Goal: Information Seeking & Learning: Learn about a topic

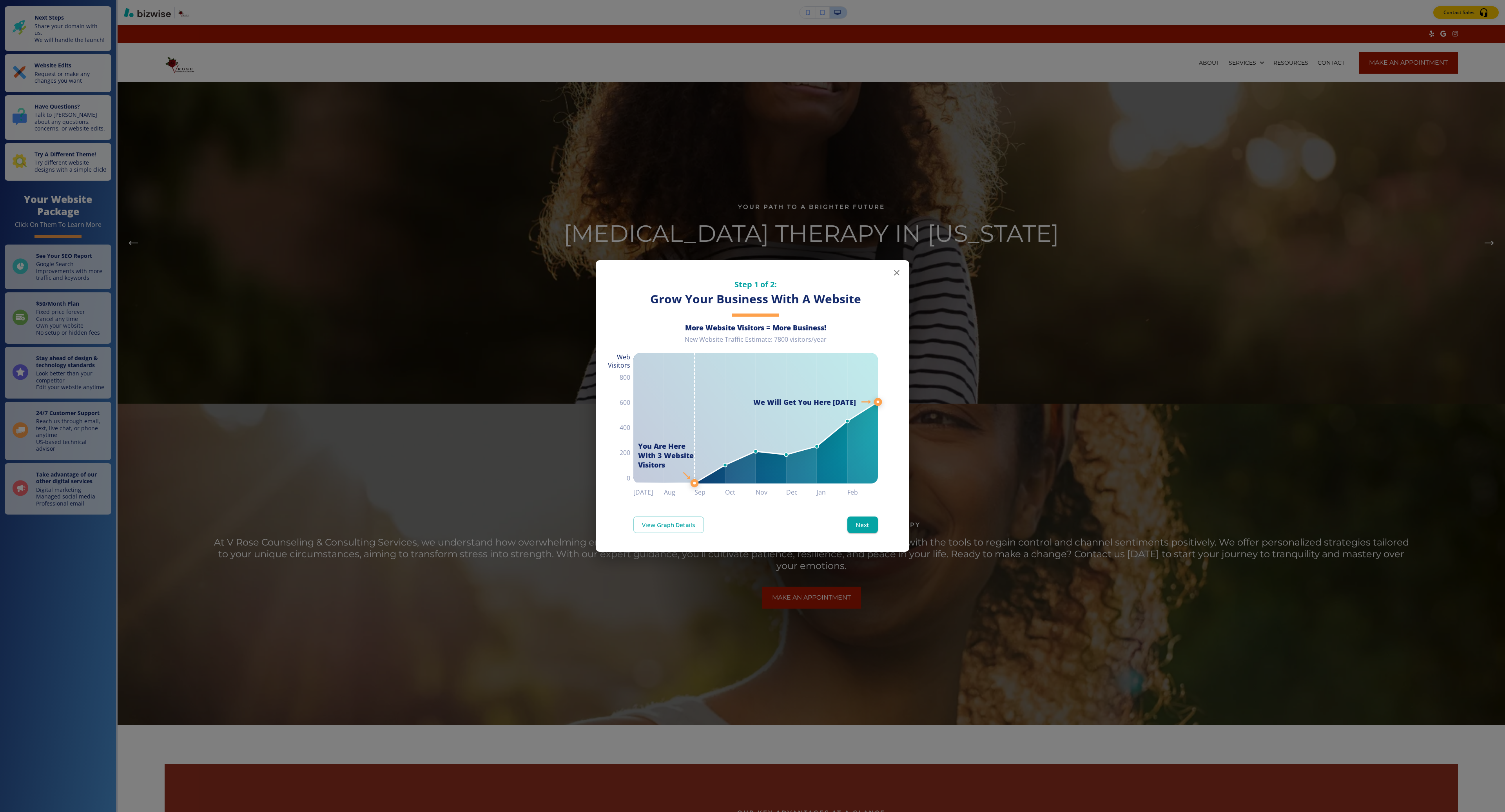
click at [897, 273] on icon "button" at bounding box center [897, 272] width 5 height 5
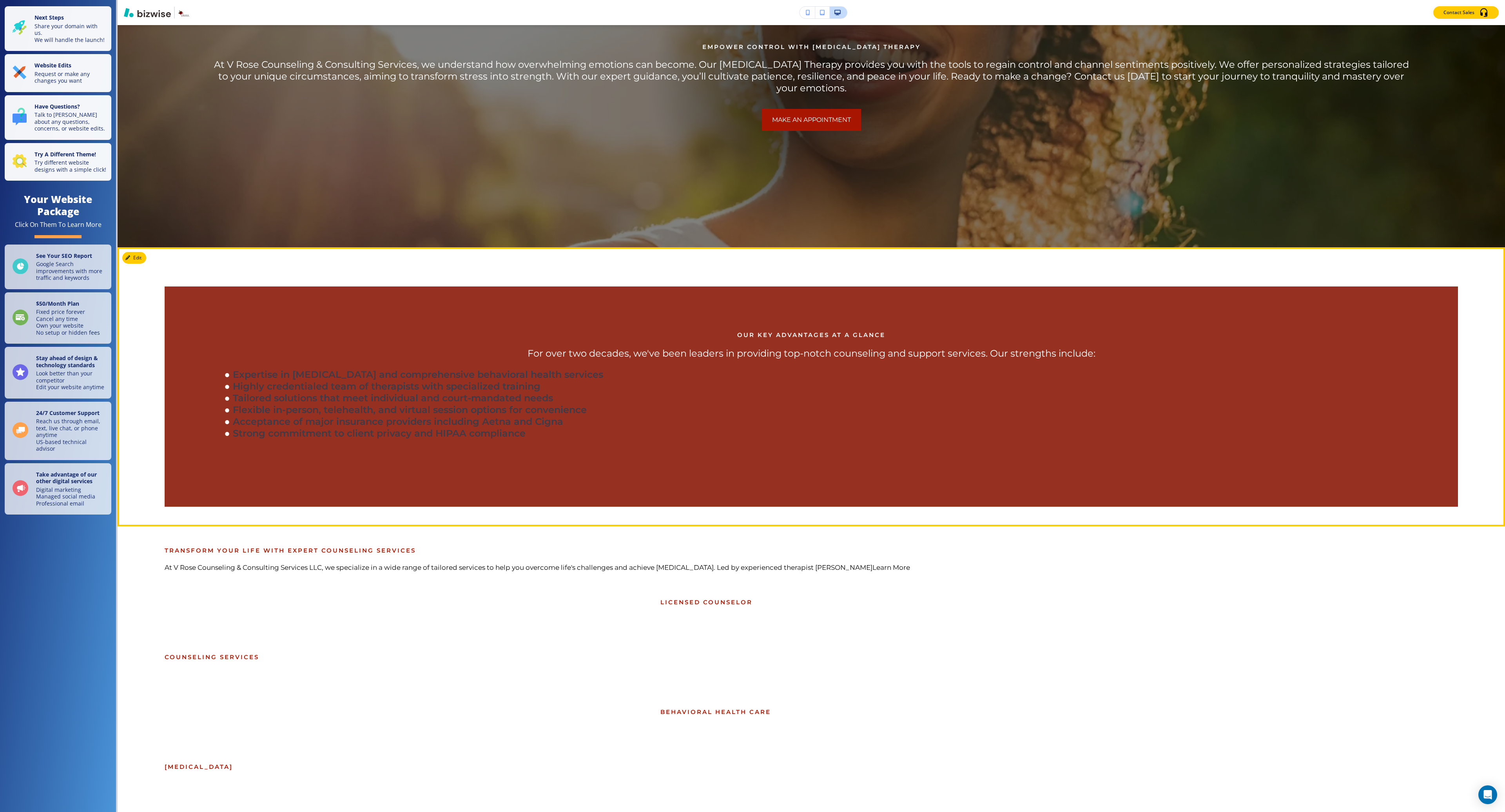
scroll to position [624, 0]
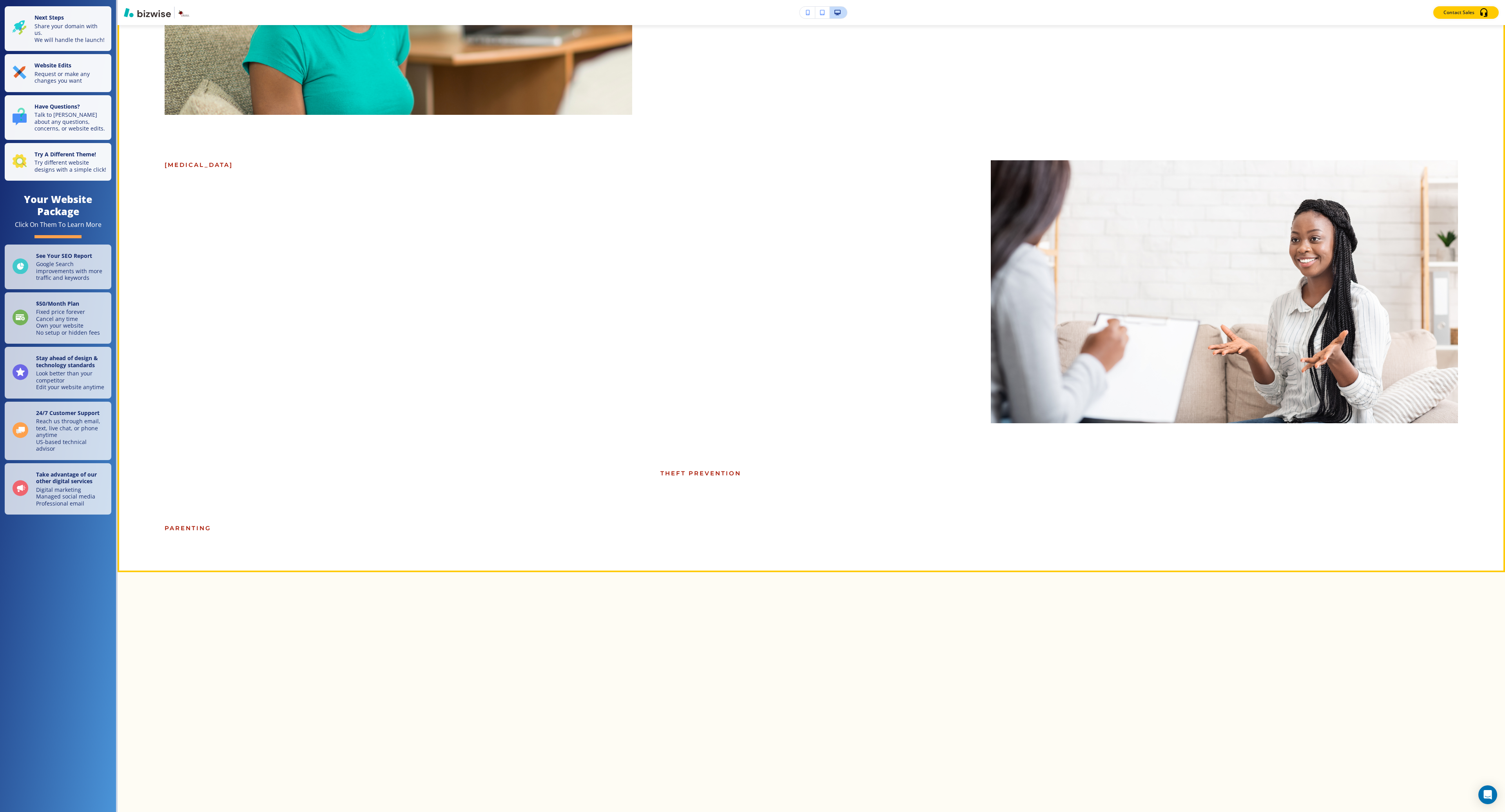
drag, startPoint x: 817, startPoint y: 377, endPoint x: 774, endPoint y: 483, distance: 114.4
click at [812, 389] on div "[MEDICAL_DATA]" at bounding box center [549, 272] width 826 height 302
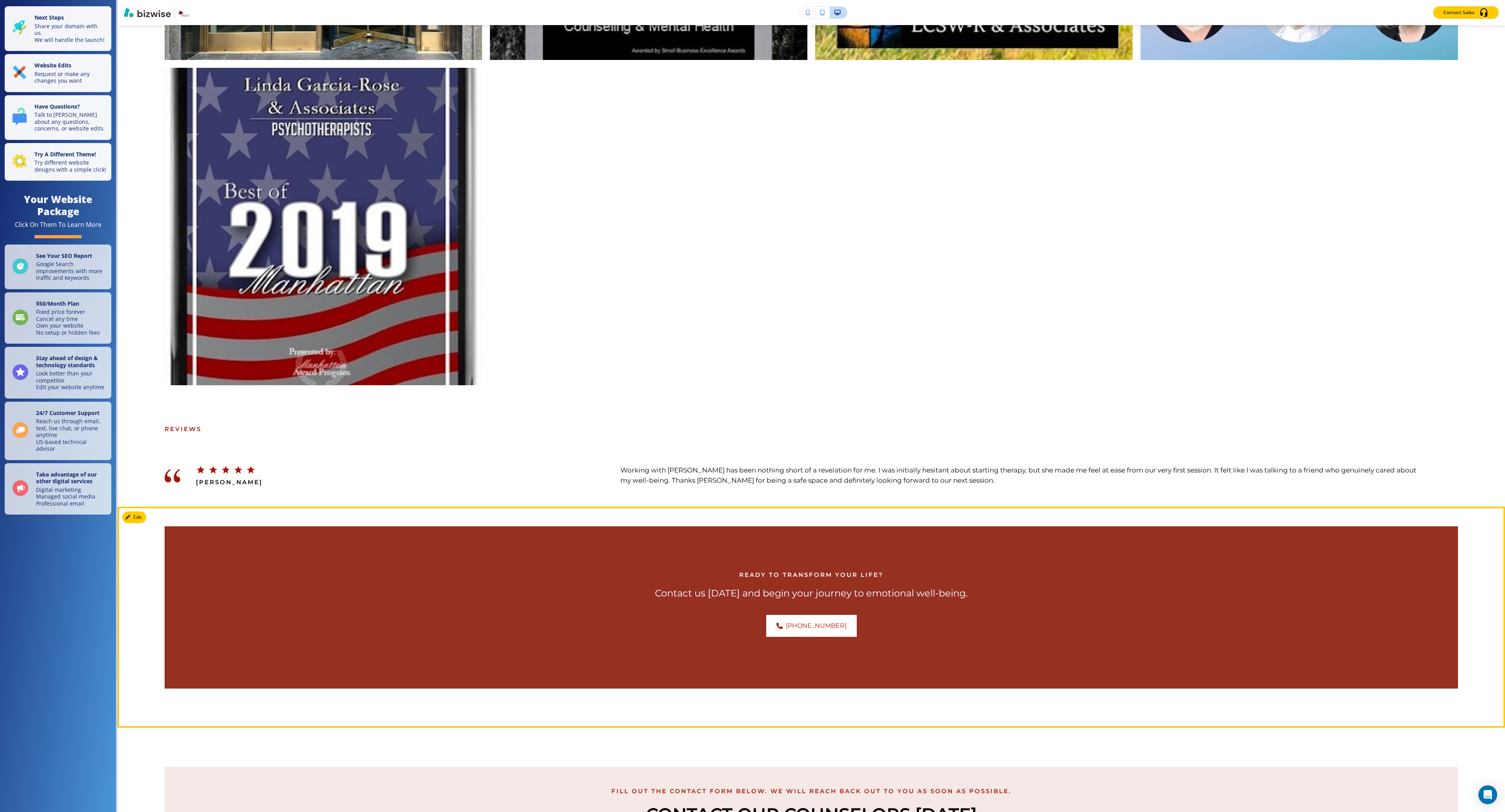
scroll to position [5540, 0]
